Goal: Find specific page/section: Find specific page/section

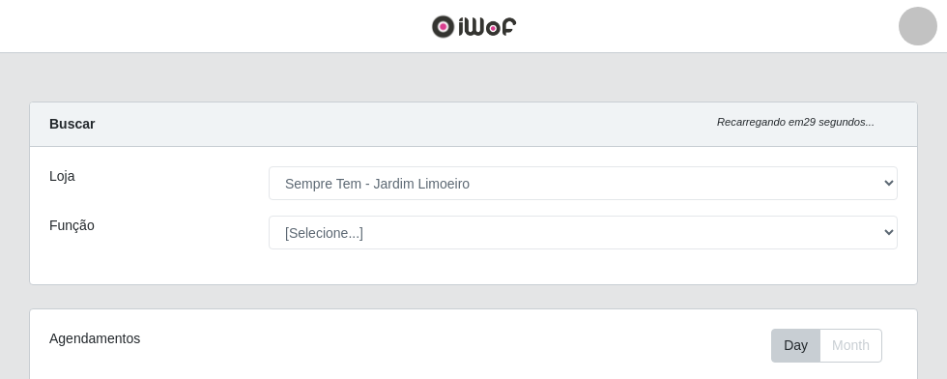
select select "508"
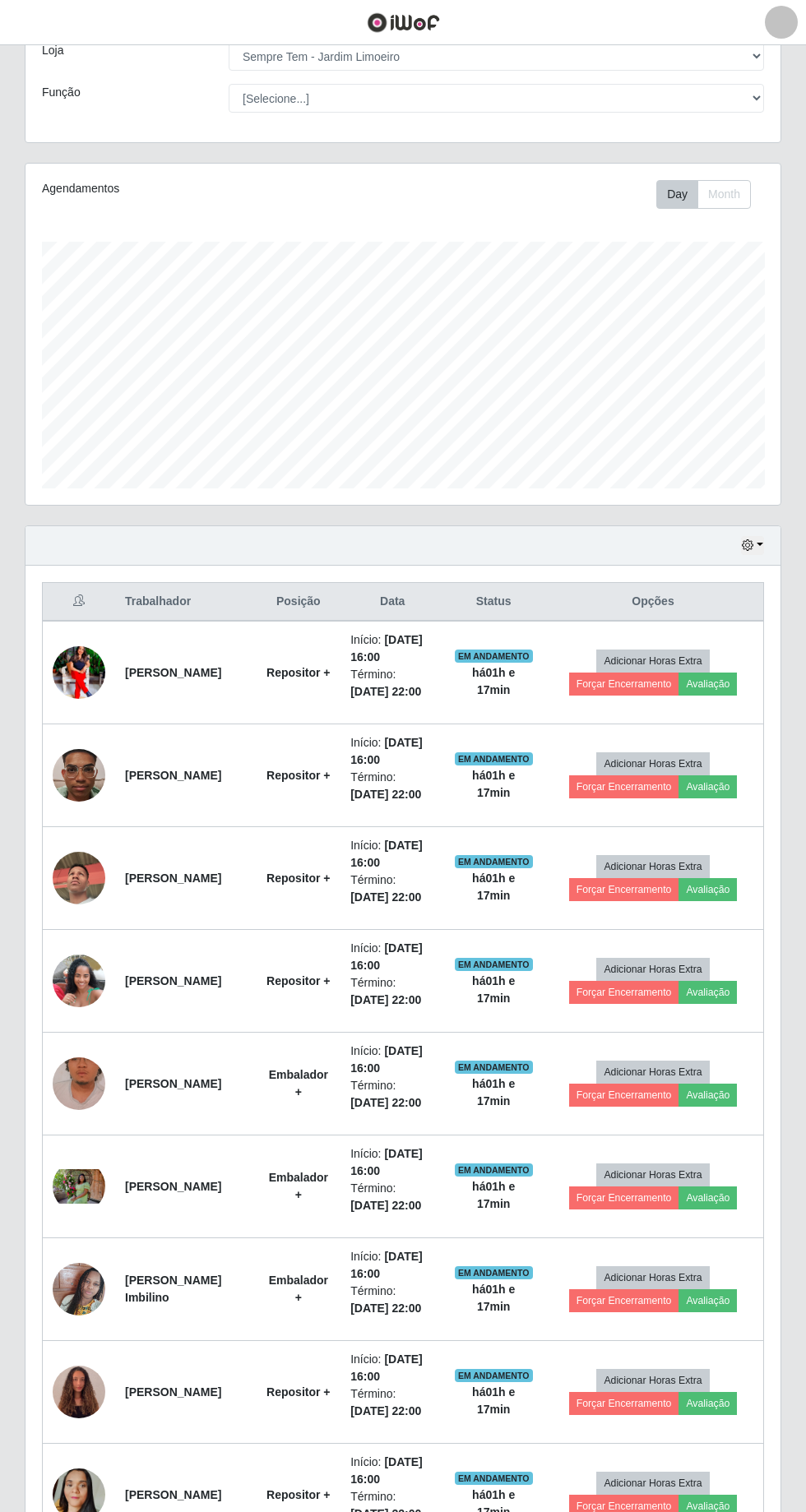
scroll to position [118, 0]
